Goal: Information Seeking & Learning: Compare options

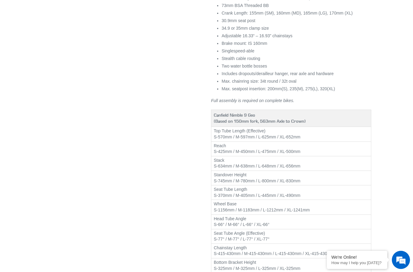
select select "highest-rating"
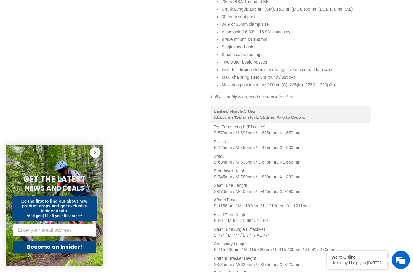
click at [96, 150] on circle "Close dialog" at bounding box center [95, 152] width 10 height 10
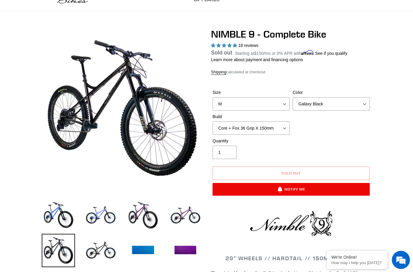
click at [102, 221] on img at bounding box center [100, 215] width 33 height 33
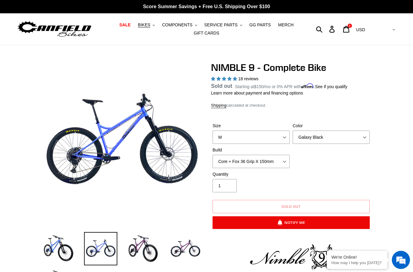
click at [146, 27] on span "BIKES" at bounding box center [144, 24] width 12 height 5
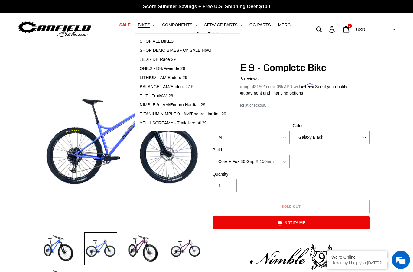
click at [160, 106] on span "NIMBLE 9 - AM/Enduro Hardtail 29" at bounding box center [173, 104] width 66 height 5
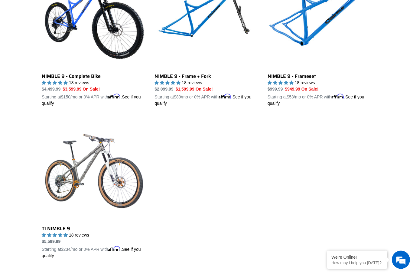
scroll to position [217, 0]
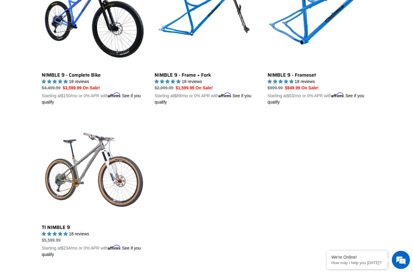
click at [84, 166] on link "TI NIMBLE 9" at bounding box center [94, 187] width 104 height 142
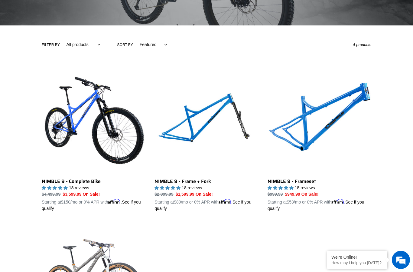
scroll to position [113, 0]
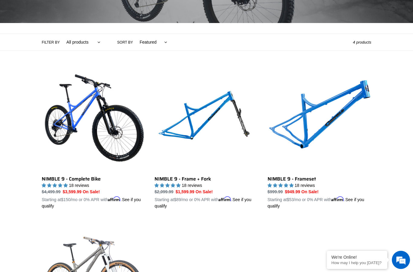
click at [304, 122] on link "NIMBLE 9 - Frameset" at bounding box center [320, 138] width 104 height 142
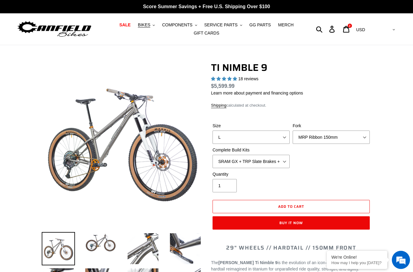
select select "highest-rating"
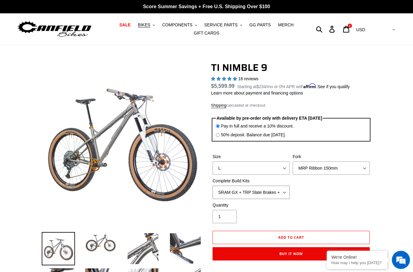
click at [278, 196] on select "SRAM GX + TRP Slate Brakes + Rotors + e13 LG-1 Wheels SHIMANO XT + SHIMANO brak…" at bounding box center [251, 192] width 77 height 13
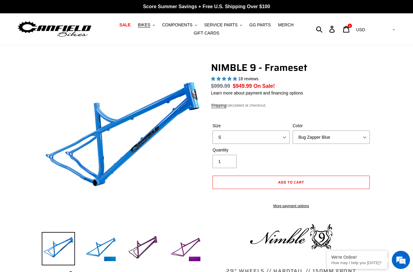
select select "highest-rating"
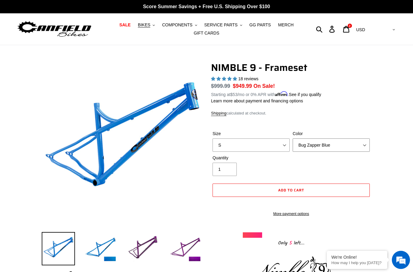
click at [311, 143] on select "Bug Zapper Blue Purple Haze -Sold Out Galaxy Black" at bounding box center [331, 144] width 77 height 13
click at [150, 243] on img at bounding box center [143, 248] width 33 height 33
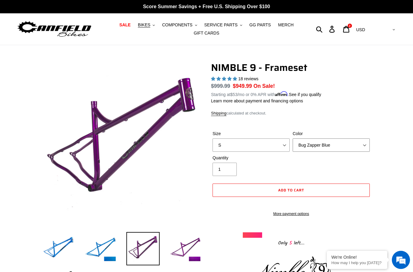
click at [325, 141] on select "Bug Zapper Blue Purple Haze -Sold Out Galaxy Black" at bounding box center [331, 144] width 77 height 13
select select "Galaxy Black"
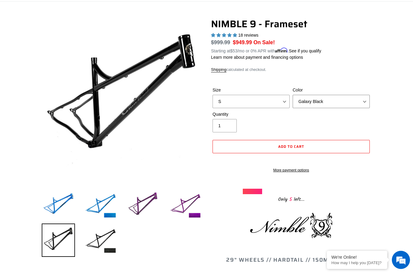
scroll to position [55, 0]
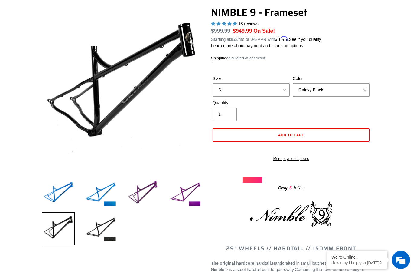
click at [111, 207] on img at bounding box center [100, 193] width 33 height 33
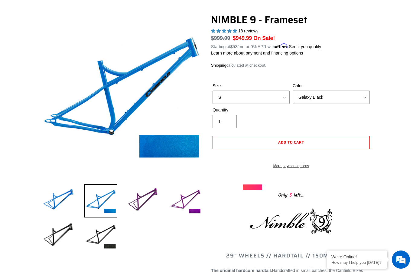
scroll to position [0, 0]
click at [109, 237] on img at bounding box center [100, 235] width 33 height 33
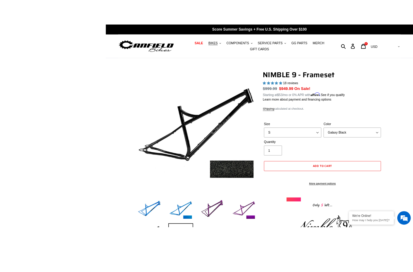
scroll to position [8, 0]
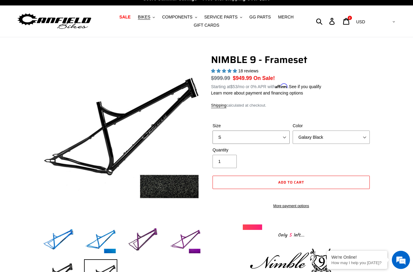
click at [282, 139] on select "S M L XL" at bounding box center [251, 136] width 77 height 13
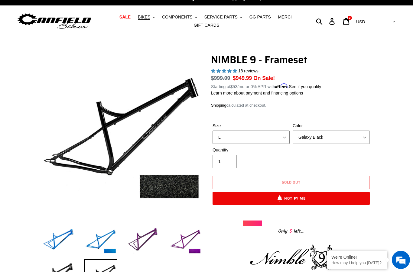
click at [268, 135] on select "S M L XL" at bounding box center [251, 136] width 77 height 13
click at [266, 135] on select "S M L XL" at bounding box center [251, 136] width 77 height 13
select select "XL"
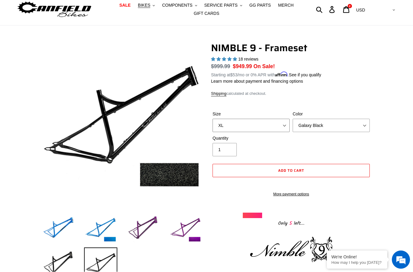
scroll to position [20, 0]
